Goal: Transaction & Acquisition: Purchase product/service

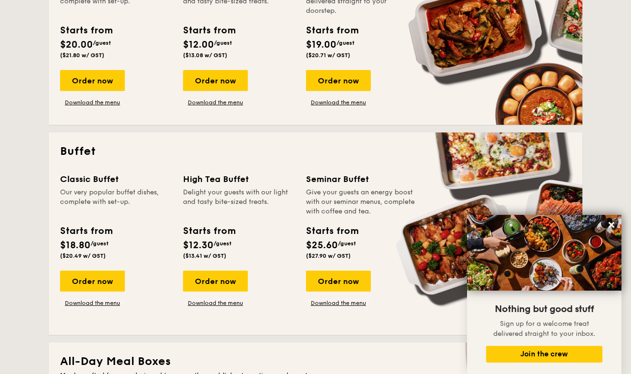
scroll to position [291, 0]
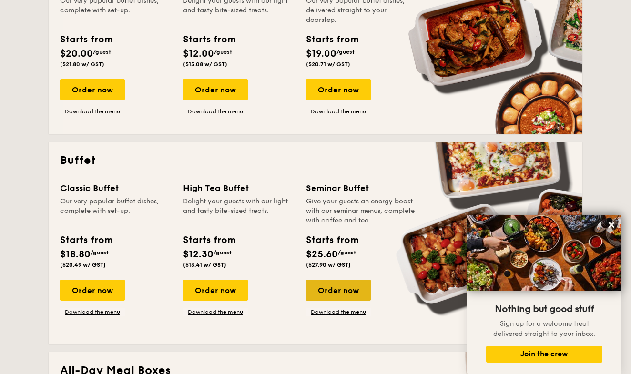
click at [348, 291] on div "Order now" at bounding box center [338, 290] width 65 height 21
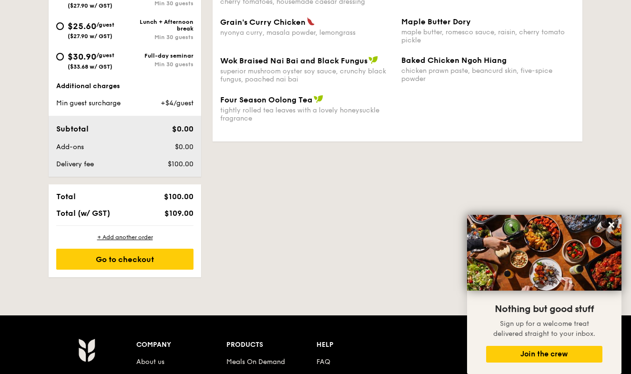
scroll to position [514, 0]
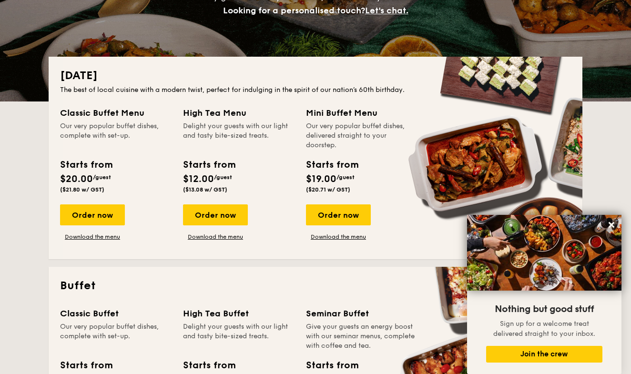
scroll to position [198, 0]
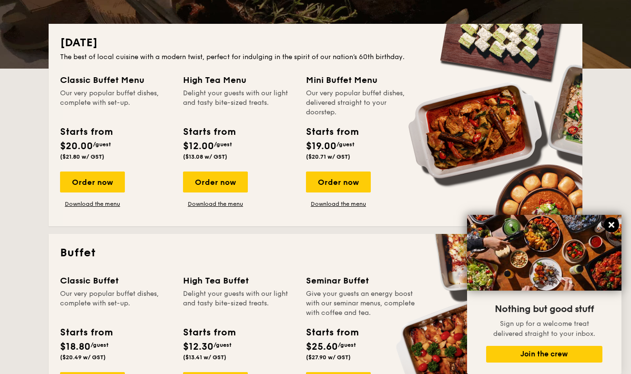
click at [611, 225] on icon at bounding box center [612, 225] width 6 height 6
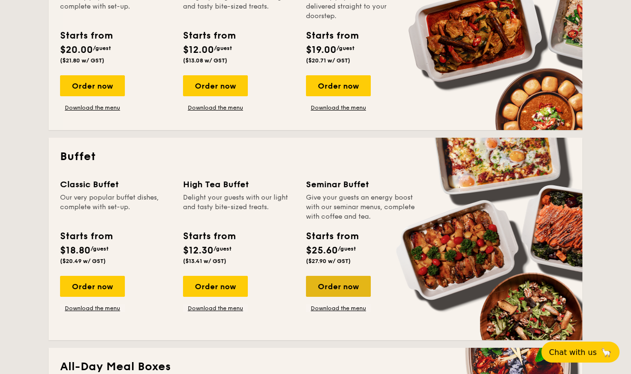
scroll to position [298, 0]
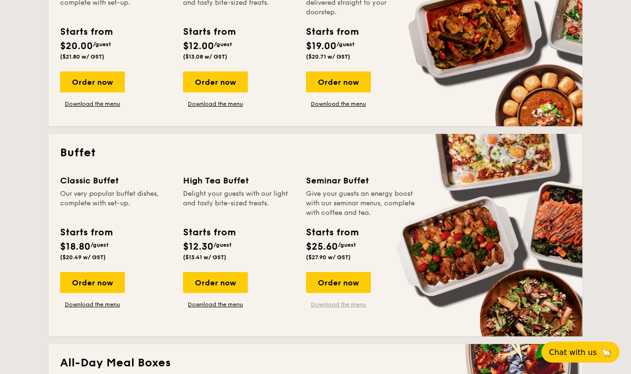
click at [342, 306] on link "Download the menu" at bounding box center [338, 305] width 65 height 8
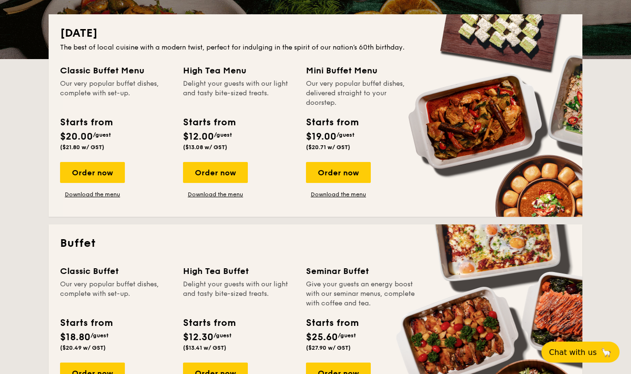
scroll to position [187, 0]
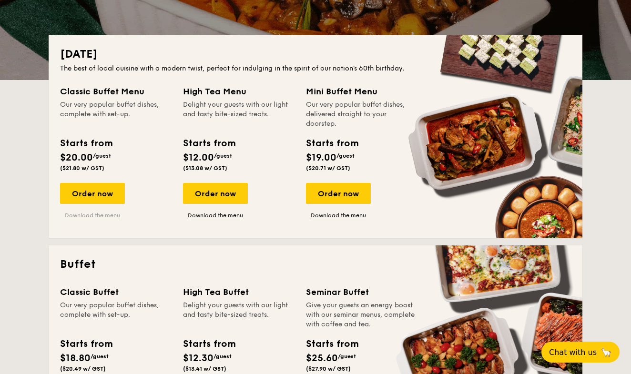
click at [106, 214] on link "Download the menu" at bounding box center [92, 216] width 65 height 8
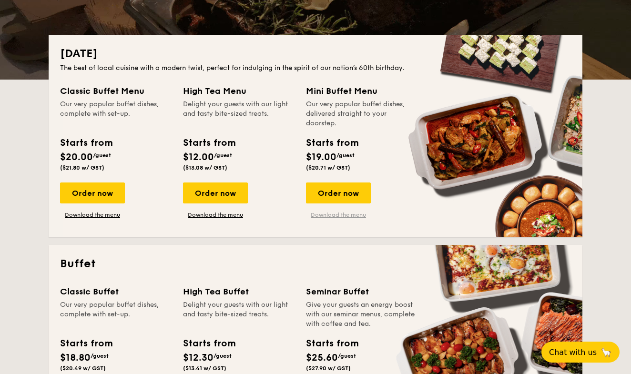
click at [336, 216] on link "Download the menu" at bounding box center [338, 215] width 65 height 8
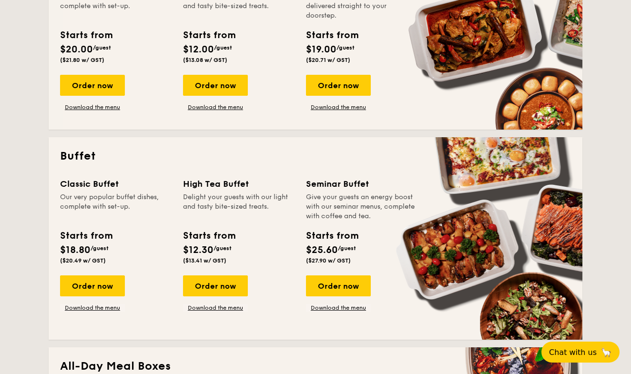
scroll to position [304, 0]
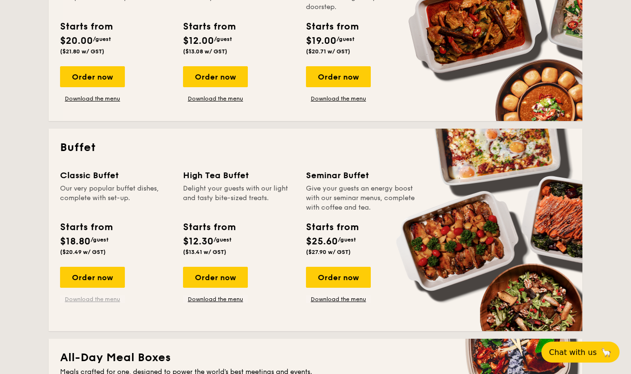
click at [93, 300] on link "Download the menu" at bounding box center [92, 300] width 65 height 8
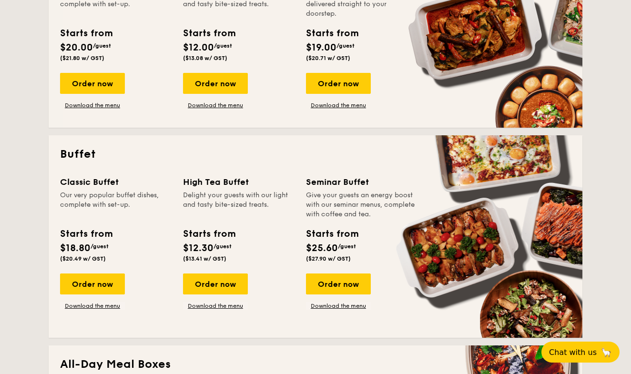
scroll to position [299, 0]
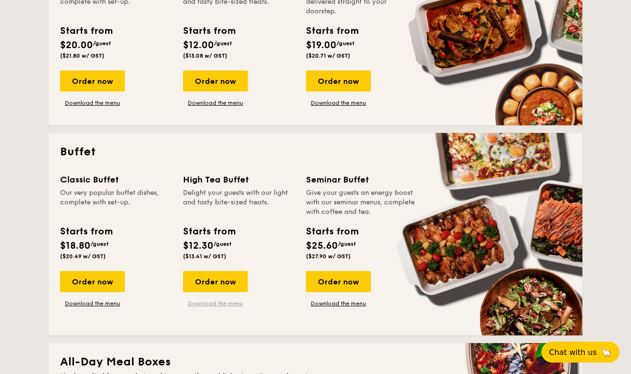
click at [214, 307] on link "Download the menu" at bounding box center [215, 304] width 65 height 8
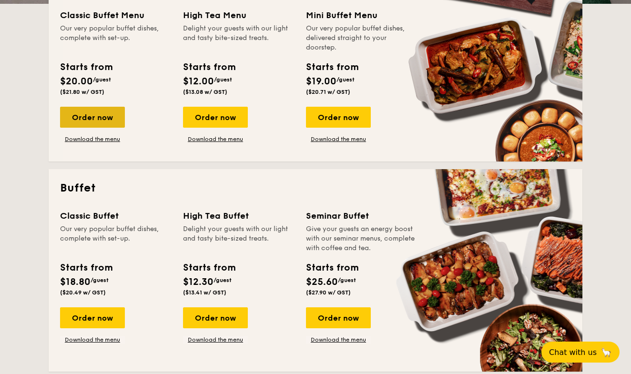
scroll to position [285, 0]
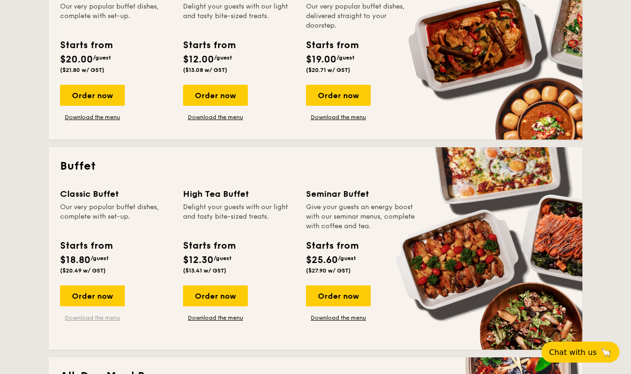
click at [98, 316] on link "Download the menu" at bounding box center [92, 318] width 65 height 8
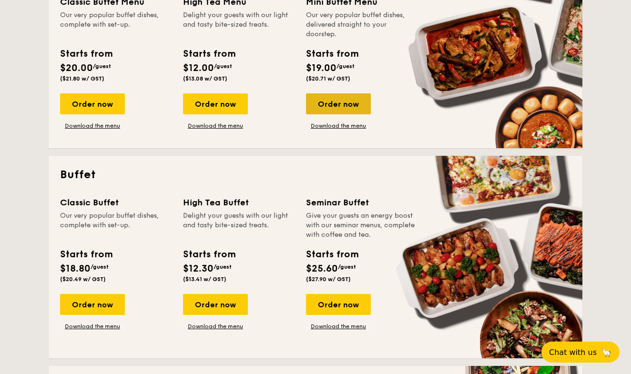
click at [343, 102] on div "Order now" at bounding box center [338, 103] width 65 height 21
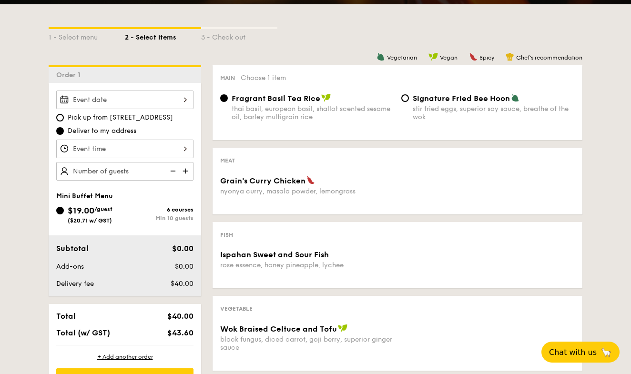
scroll to position [107, 0]
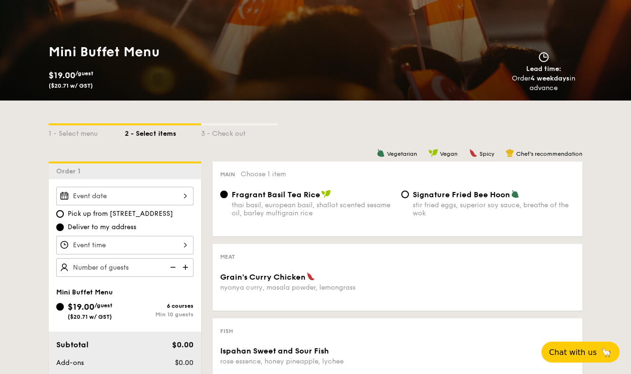
click at [173, 198] on div at bounding box center [124, 196] width 137 height 19
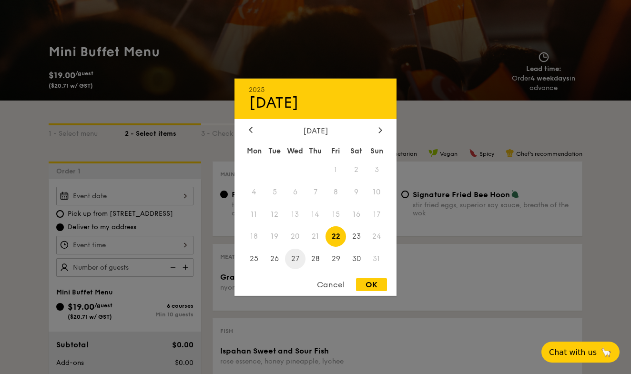
click at [296, 261] on span "27" at bounding box center [295, 259] width 20 height 20
click at [375, 284] on div "OK" at bounding box center [371, 284] width 31 height 13
type input "[DATE]"
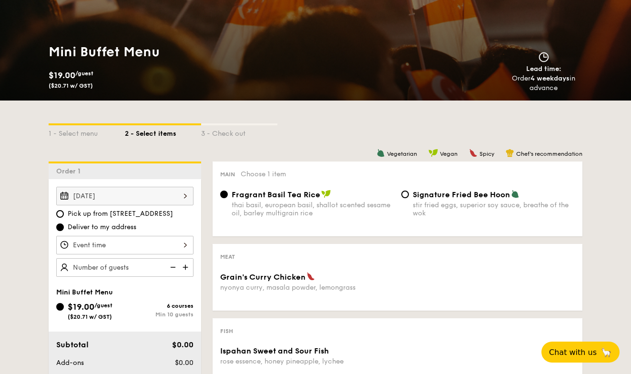
scroll to position [130, 0]
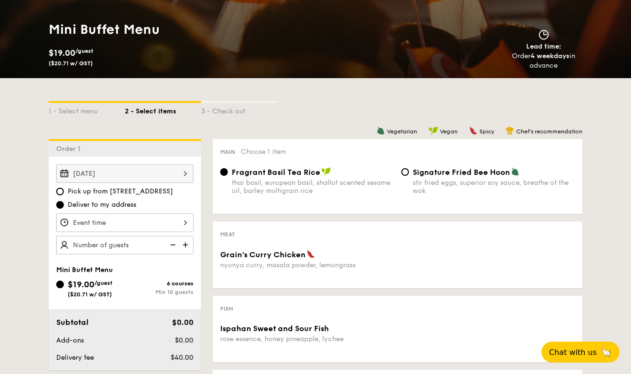
click at [160, 224] on div at bounding box center [124, 223] width 137 height 19
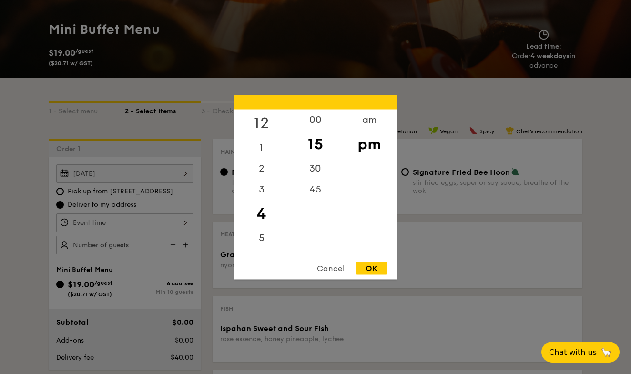
click at [264, 121] on div "12" at bounding box center [262, 123] width 54 height 28
click at [319, 123] on div "00" at bounding box center [315, 123] width 54 height 28
click at [369, 270] on div "OK" at bounding box center [371, 268] width 31 height 13
type input "12:00PM"
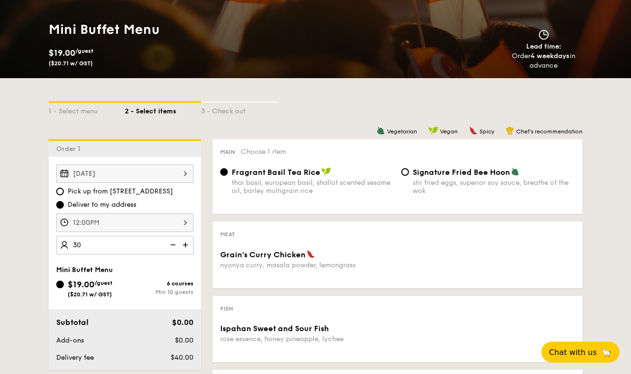
type input "30 guests"
click at [156, 273] on div "Mini Buffet Menu" at bounding box center [124, 270] width 137 height 8
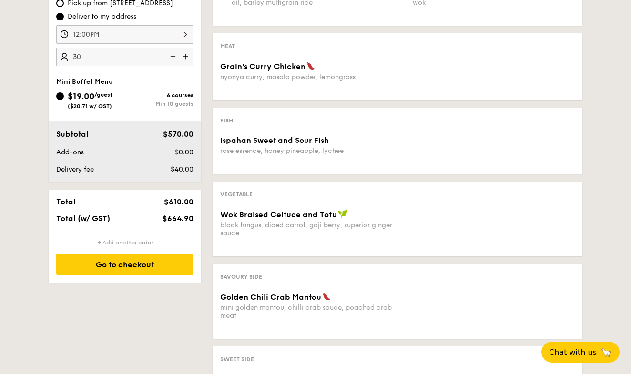
scroll to position [322, 0]
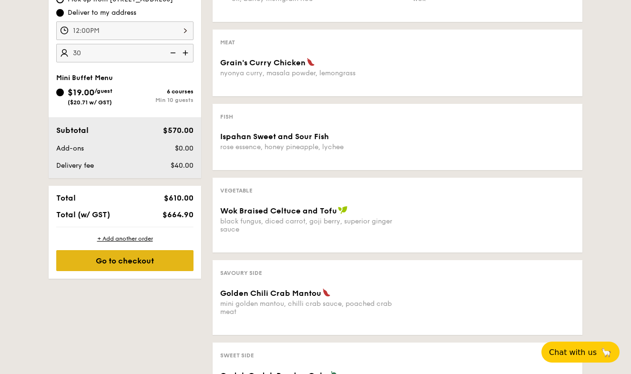
click at [142, 265] on div "Go to checkout" at bounding box center [124, 260] width 137 height 21
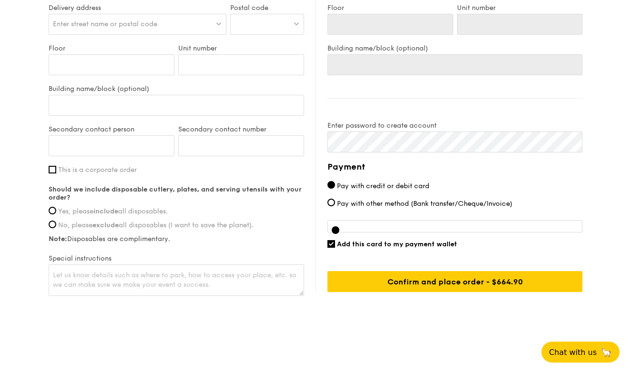
scroll to position [564, 0]
click at [94, 211] on span "Yes, please include all disposables." at bounding box center [113, 211] width 110 height 8
click at [56, 211] on input "Yes, please include all disposables." at bounding box center [53, 211] width 8 height 8
radio input "true"
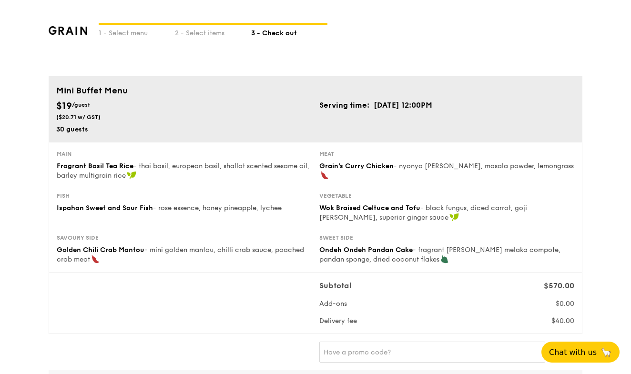
scroll to position [0, 0]
